Goal: Register for event/course

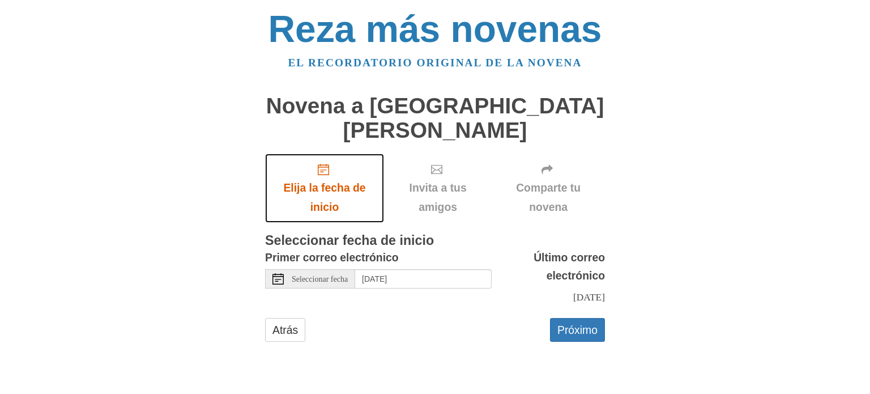
click at [323, 164] on use "Elija la fecha de inicio" at bounding box center [323, 169] width 11 height 11
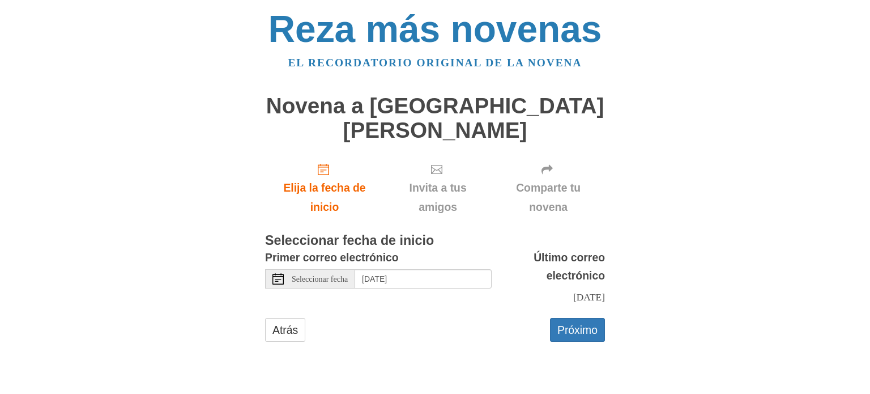
click at [283, 273] on icon at bounding box center [277, 278] width 11 height 11
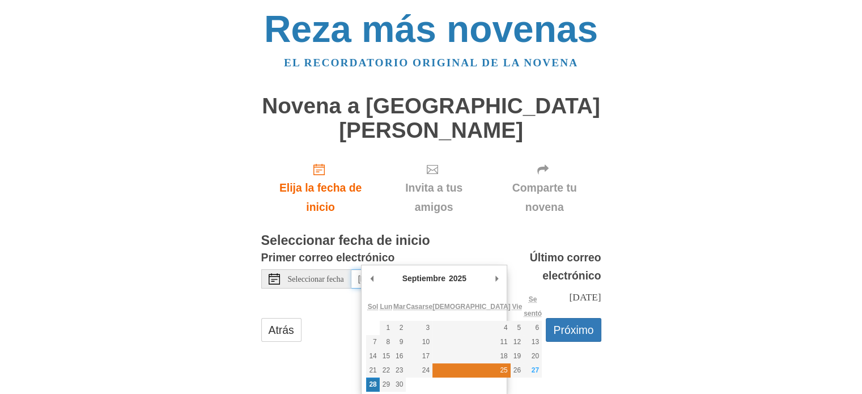
click at [500, 372] on font "25" at bounding box center [503, 370] width 7 height 8
click at [513, 369] on font "26" at bounding box center [516, 370] width 7 height 8
type input "Saturday, September 27th"
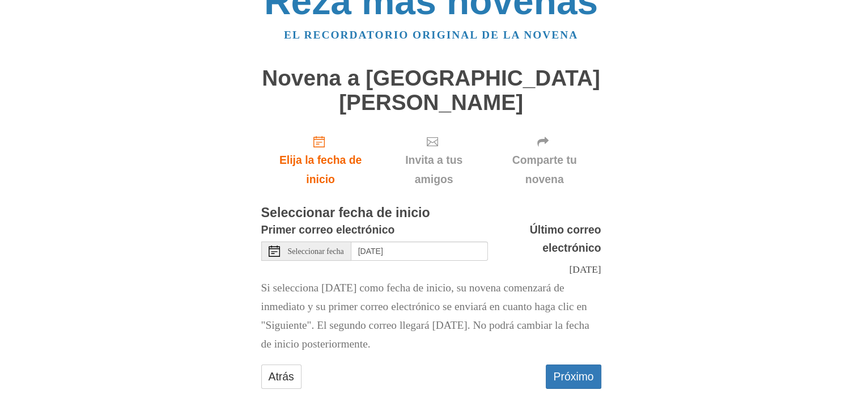
scroll to position [32, 0]
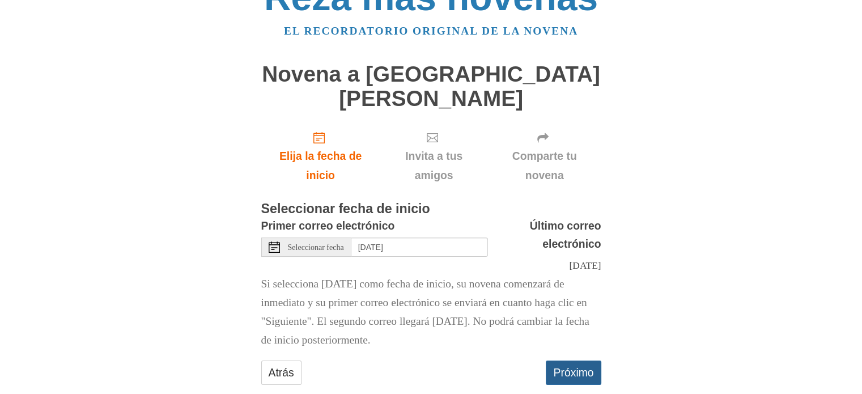
click at [585, 360] on button "Próximo" at bounding box center [572, 372] width 55 height 24
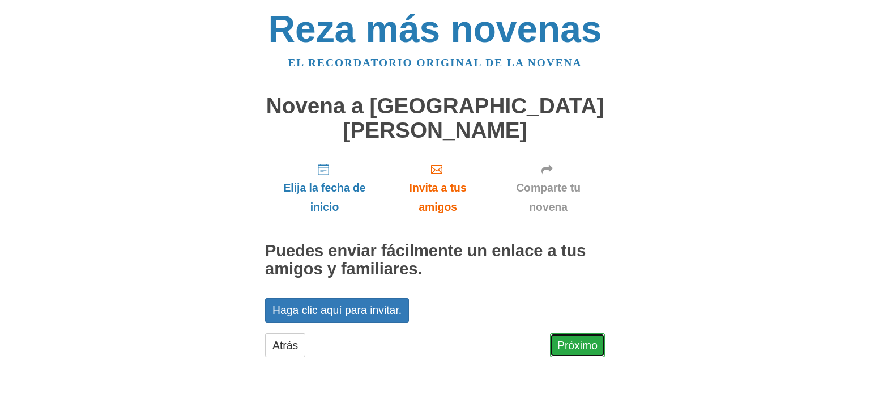
click at [583, 339] on font "Próximo" at bounding box center [577, 345] width 40 height 12
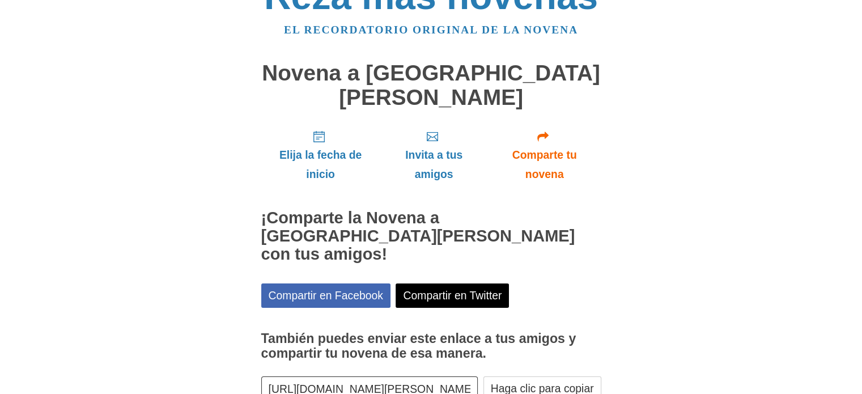
scroll to position [65, 0]
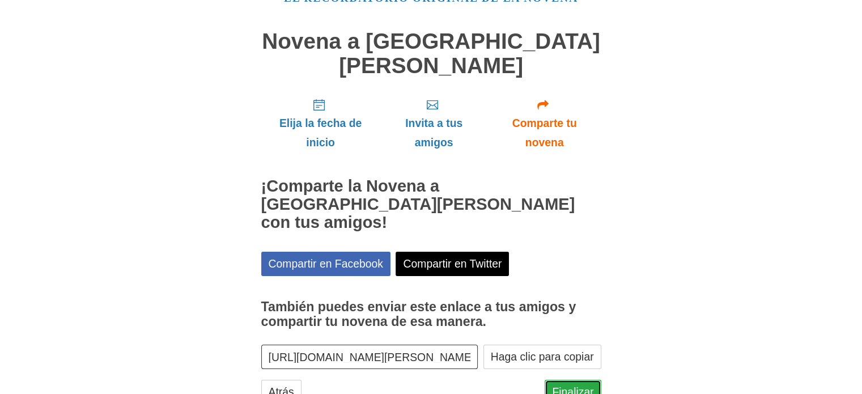
click at [565, 386] on font "Finalizar" at bounding box center [572, 392] width 41 height 12
